Goal: Book appointment/travel/reservation

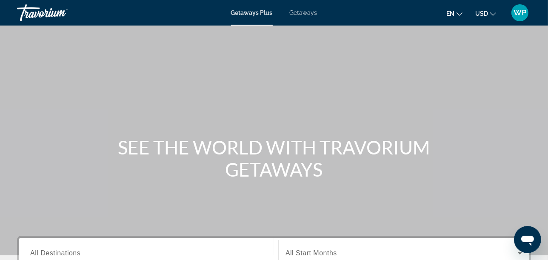
click at [315, 17] on div "Getaways Plus Getaways en English Español Français Italiano Português русский U…" at bounding box center [274, 13] width 548 height 22
click at [304, 12] on span "Getaways" at bounding box center [304, 12] width 28 height 7
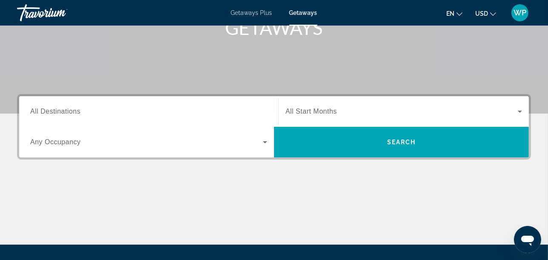
click at [100, 109] on input "Destination All Destinations" at bounding box center [148, 112] width 237 height 10
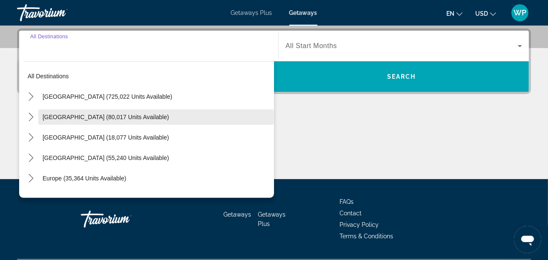
scroll to position [208, 0]
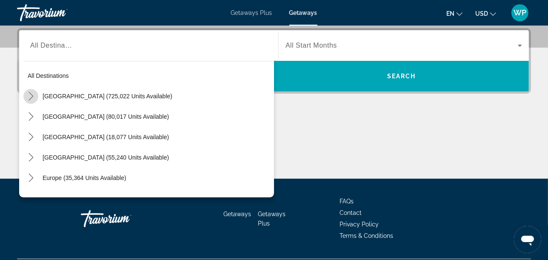
click at [31, 95] on icon "Toggle United States (725,022 units available) submenu" at bounding box center [31, 96] width 9 height 9
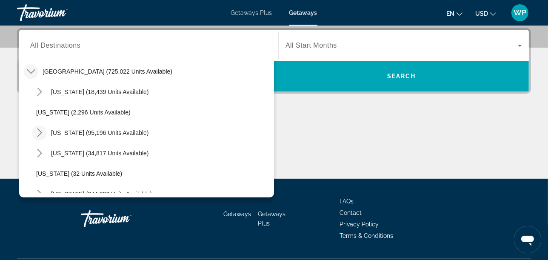
click at [39, 137] on mat-icon "Toggle California (95,196 units available) submenu" at bounding box center [39, 133] width 15 height 15
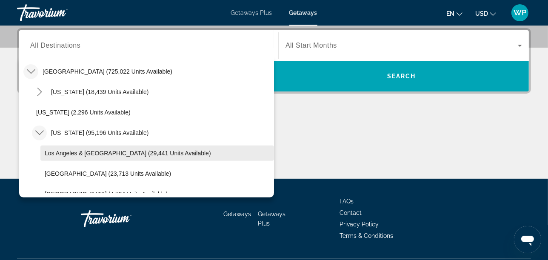
click at [60, 155] on span "Los Angeles & [GEOGRAPHIC_DATA] (29,441 units available)" at bounding box center [128, 153] width 166 height 7
type input "**********"
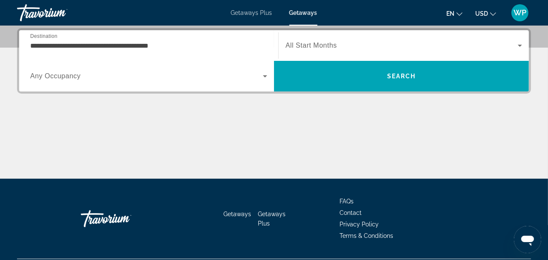
click at [305, 44] on span "All Start Months" at bounding box center [312, 45] width 52 height 7
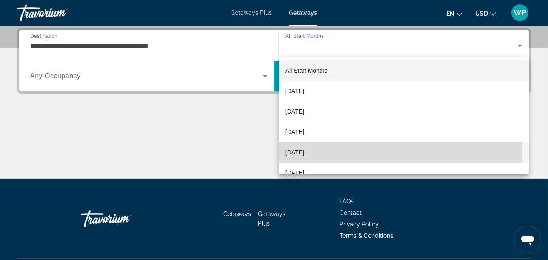
click at [304, 152] on span "[DATE]" at bounding box center [295, 152] width 19 height 10
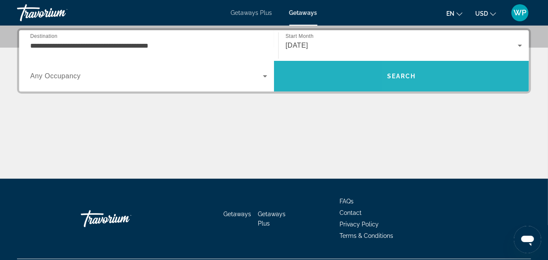
click at [414, 75] on span "Search" at bounding box center [401, 76] width 29 height 7
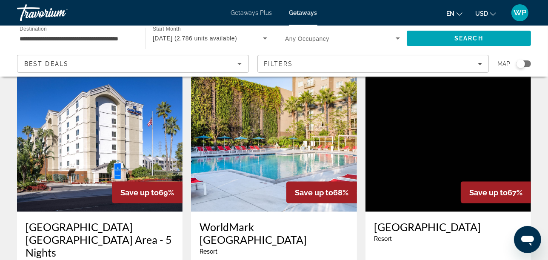
scroll to position [1040, 0]
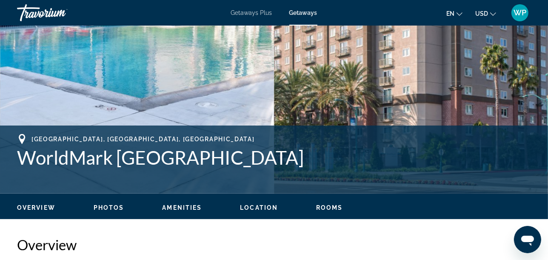
click at [334, 206] on span "Rooms" at bounding box center [329, 207] width 27 height 7
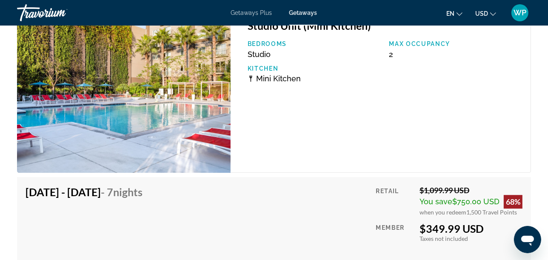
scroll to position [1720, 0]
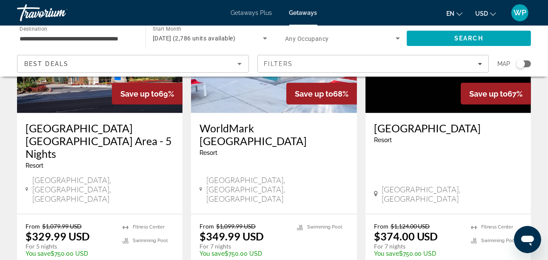
scroll to position [1135, 0]
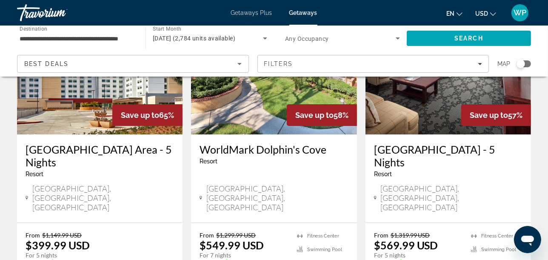
scroll to position [95, 0]
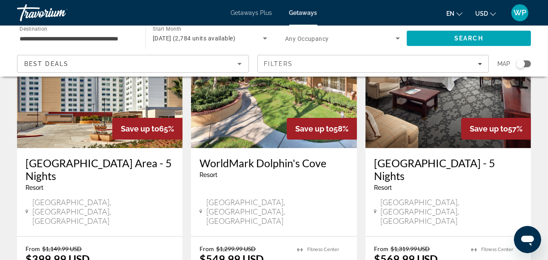
click at [263, 131] on img "Main content" at bounding box center [274, 80] width 166 height 136
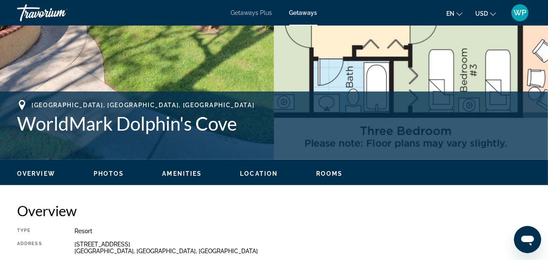
scroll to position [284, 0]
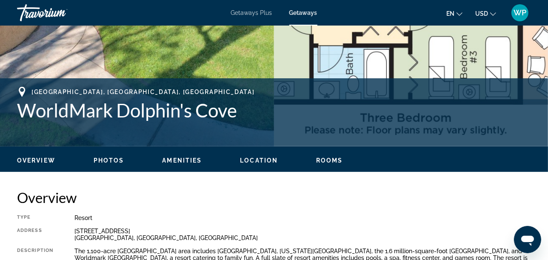
click at [326, 158] on span "Rooms" at bounding box center [329, 160] width 27 height 7
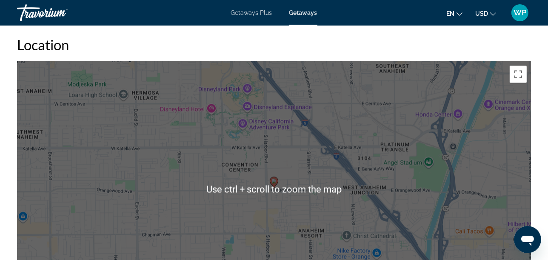
scroll to position [1270, 0]
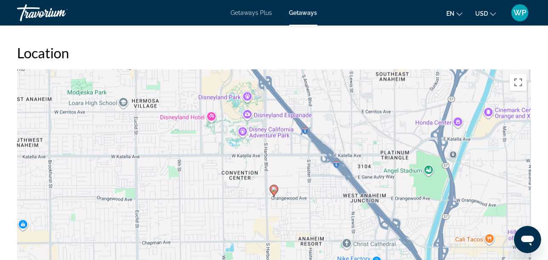
click at [296, 160] on div "To activate drag with keyboard, press Alt + Enter. Once in keyboard drag state,…" at bounding box center [274, 197] width 514 height 255
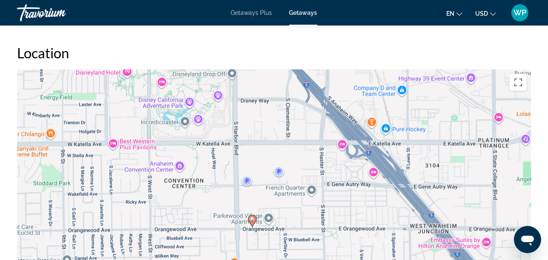
click at [278, 151] on div "To activate drag with keyboard, press Alt + Enter. Once in keyboard drag state,…" at bounding box center [274, 197] width 514 height 255
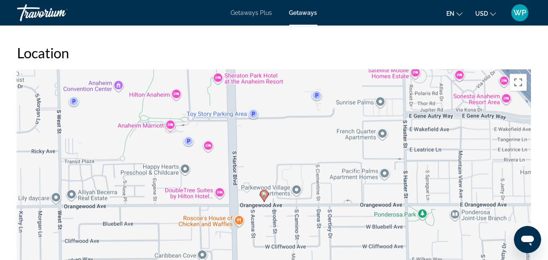
drag, startPoint x: 254, startPoint y: 205, endPoint x: 295, endPoint y: 102, distance: 111.2
click at [294, 103] on div "To activate drag with keyboard, press Alt + Enter. Once in keyboard drag state,…" at bounding box center [274, 197] width 514 height 255
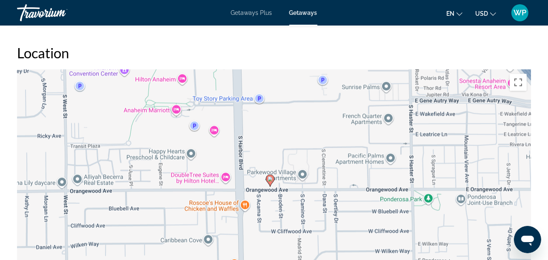
click at [284, 124] on div "To activate drag with keyboard, press Alt + Enter. Once in keyboard drag state,…" at bounding box center [274, 197] width 514 height 255
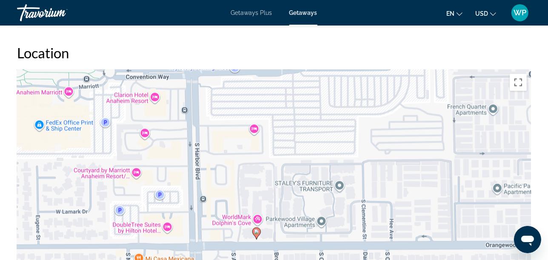
drag, startPoint x: 241, startPoint y: 184, endPoint x: 231, endPoint y: 129, distance: 55.9
click at [231, 130] on div "To activate drag with keyboard, press Alt + Enter. Once in keyboard drag state,…" at bounding box center [274, 197] width 514 height 255
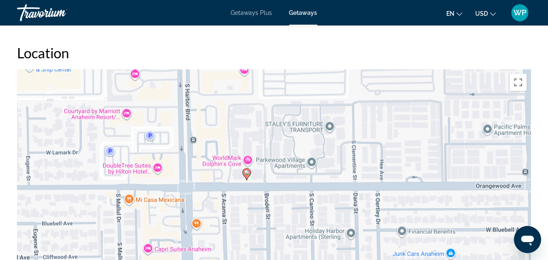
click at [234, 155] on div "To activate drag with keyboard, press Alt + Enter. Once in keyboard drag state,…" at bounding box center [274, 197] width 514 height 255
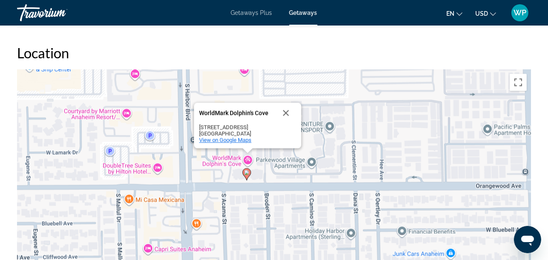
click at [228, 137] on span "View on Google Maps" at bounding box center [225, 140] width 52 height 6
